Goal: Task Accomplishment & Management: Use online tool/utility

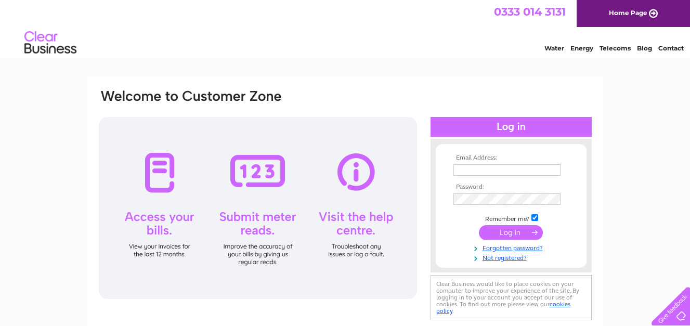
type input "[EMAIL_ADDRESS][DOMAIN_NAME]"
drag, startPoint x: 0, startPoint y: 0, endPoint x: 508, endPoint y: 231, distance: 558.0
click at [508, 231] on input "submit" at bounding box center [511, 232] width 64 height 15
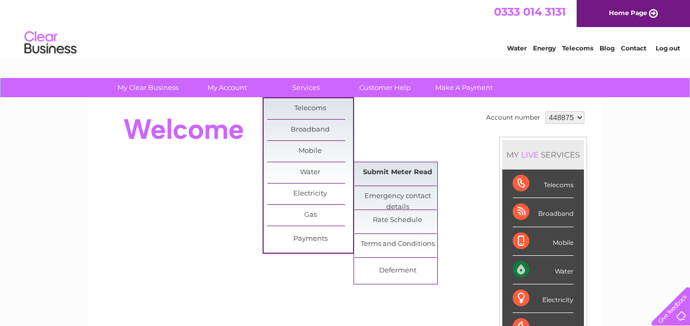
click at [399, 169] on link "Submit Meter Read" at bounding box center [397, 172] width 86 height 21
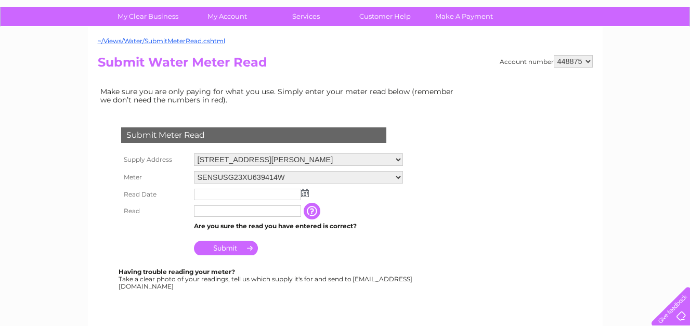
scroll to position [52, 0]
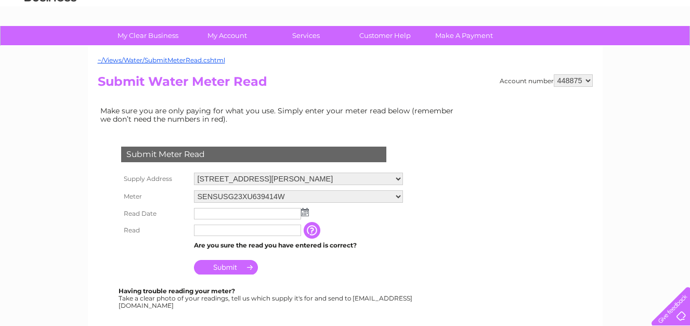
click at [303, 214] on img at bounding box center [305, 212] width 8 height 8
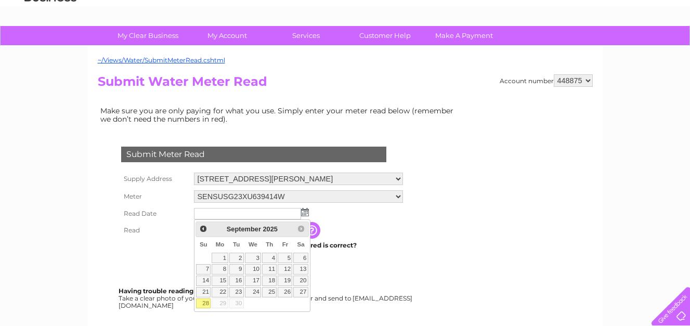
click at [206, 303] on link "28" at bounding box center [203, 303] width 15 height 10
type input "[DATE]"
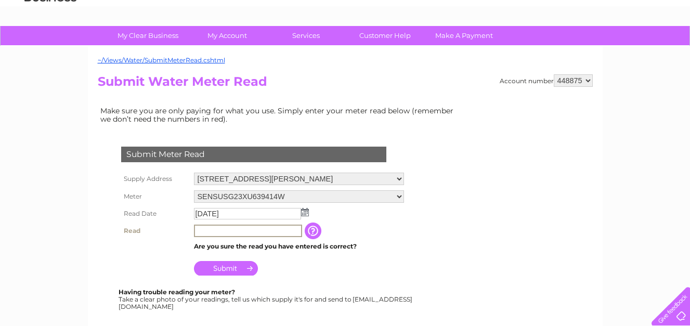
click at [204, 228] on input "text" at bounding box center [248, 231] width 108 height 12
type input "286"
click at [227, 268] on input "Submit" at bounding box center [226, 267] width 64 height 15
